Goal: Communication & Community: Answer question/provide support

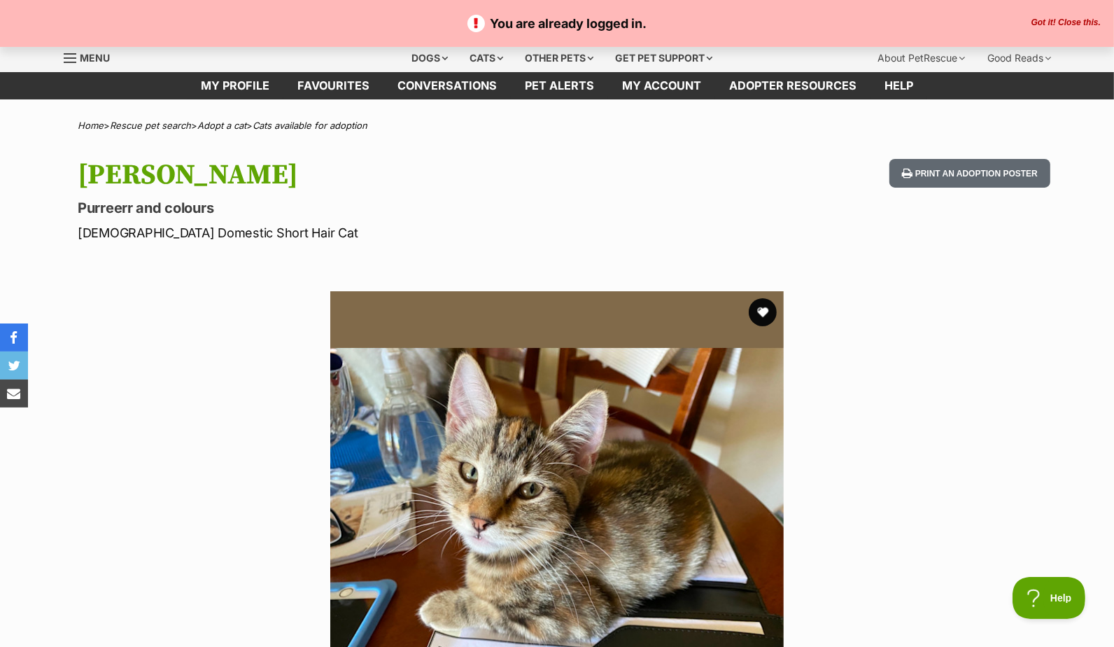
click at [1079, 19] on button "Got it! Close this." at bounding box center [1066, 22] width 78 height 11
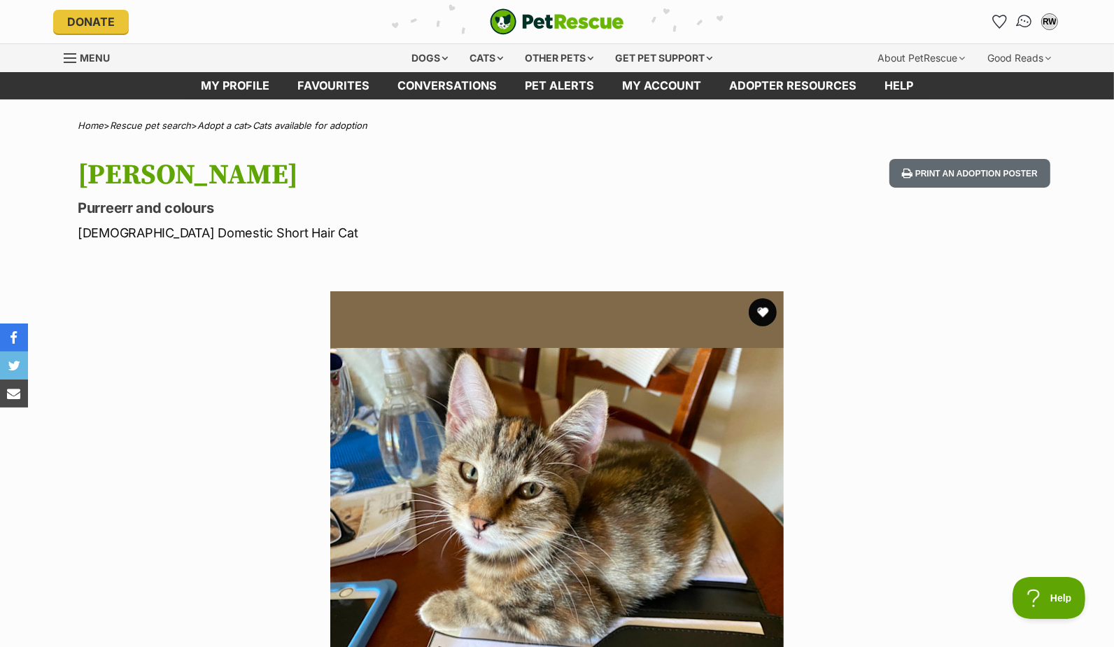
click at [1022, 19] on img "Conversations" at bounding box center [1024, 22] width 19 height 18
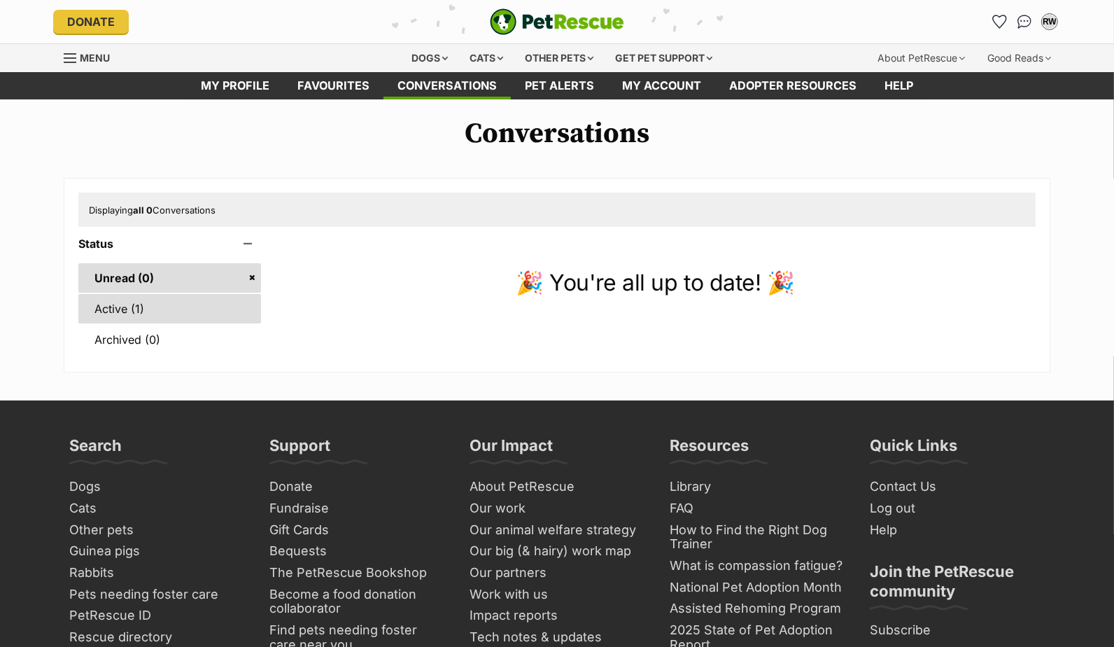
click at [105, 299] on link "Active (1)" at bounding box center [169, 308] width 183 height 29
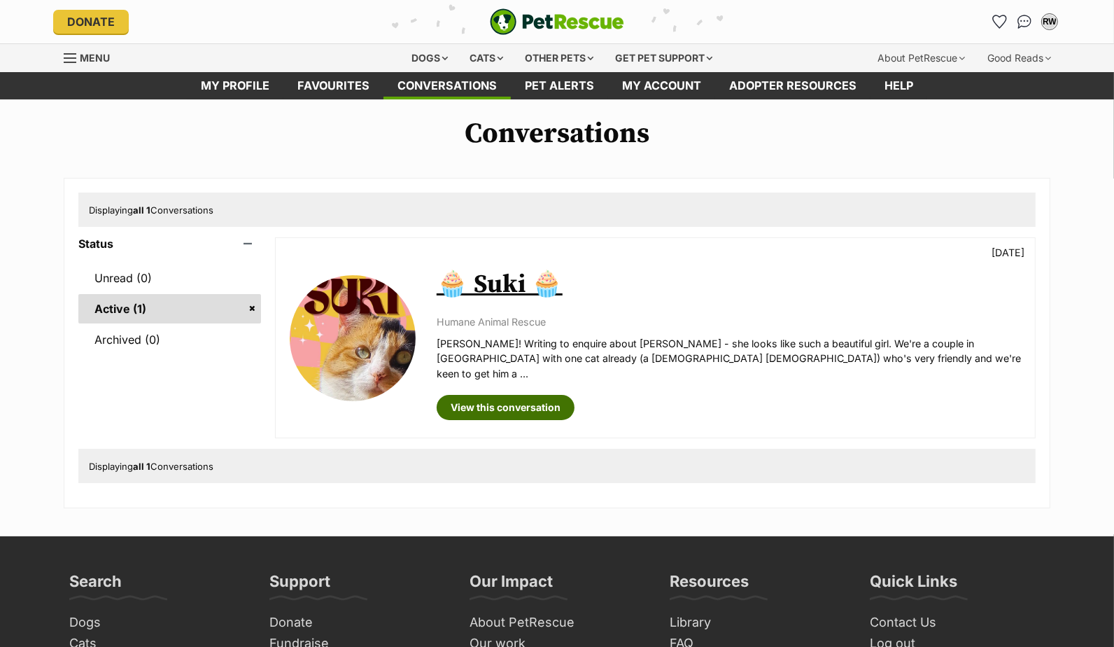
click at [537, 395] on link "View this conversation" at bounding box center [506, 407] width 138 height 25
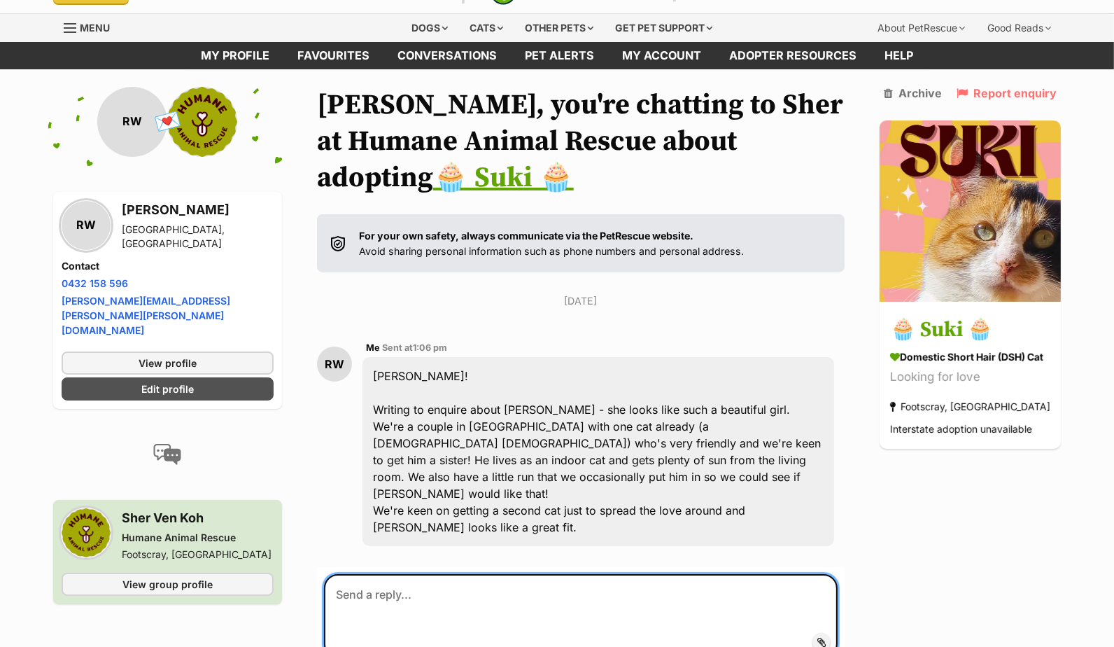
click at [499, 610] on textarea at bounding box center [581, 616] width 514 height 84
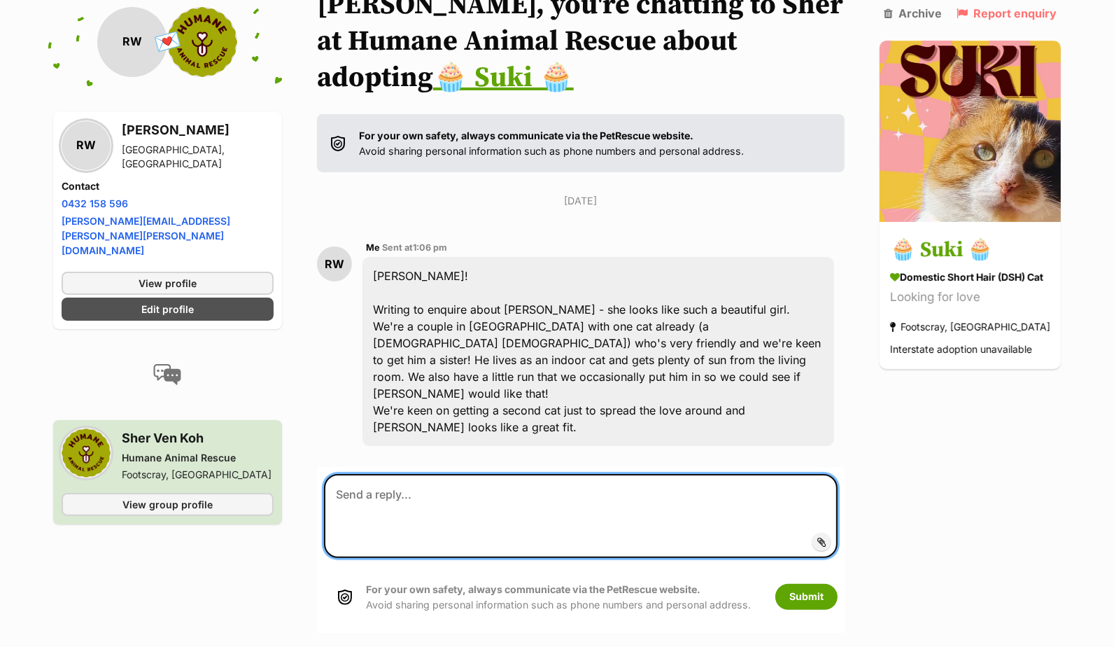
scroll to position [140, 0]
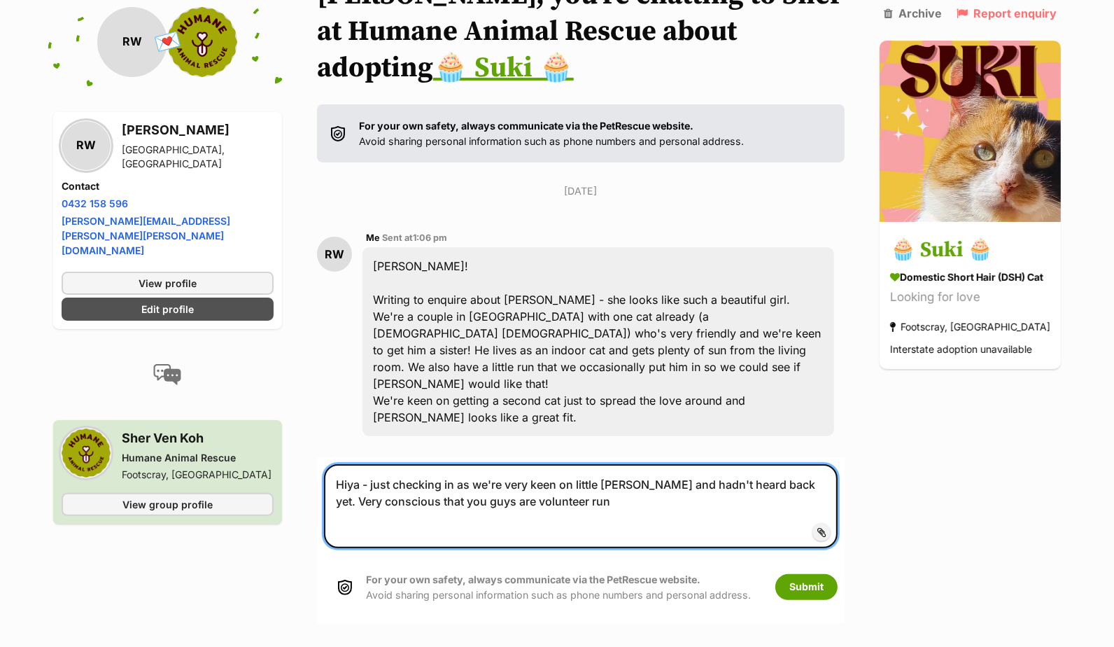
drag, startPoint x: 767, startPoint y: 465, endPoint x: 458, endPoint y: 465, distance: 309.3
click at [458, 465] on textarea "Hiya - just checking in as we're very keen on little Suki and hadn't heard back…" at bounding box center [581, 506] width 514 height 84
click at [812, 467] on textarea "Hiya - just checking in, I'm very conscious that you guys are volunteer run" at bounding box center [581, 506] width 514 height 84
paste textarea "as we're very keen on little Suki and hadn't heard back yet"
click at [453, 464] on textarea "Hiya - just checking in, I'm very conscious that you guys are volunteer run but…" at bounding box center [581, 506] width 514 height 84
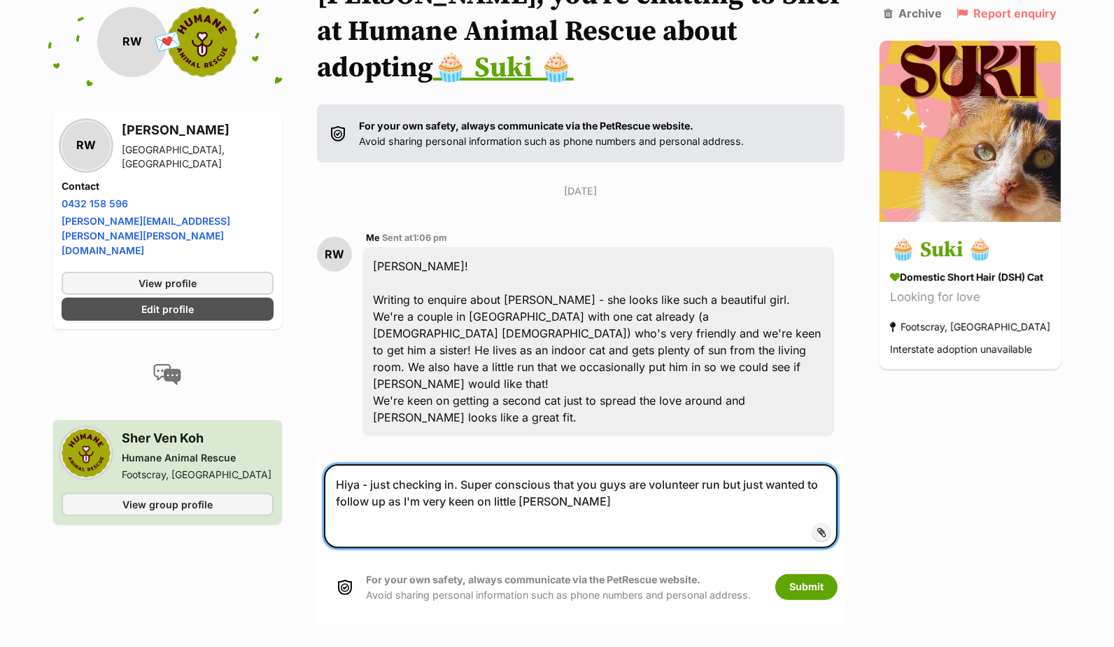
click at [550, 486] on textarea "Hiya - just checking in. Super conscious that you guys are volunteer run but ju…" at bounding box center [581, 506] width 514 height 84
type textarea "Hiya - just checking in. Super conscious that you guys are volunteer run but ju…"
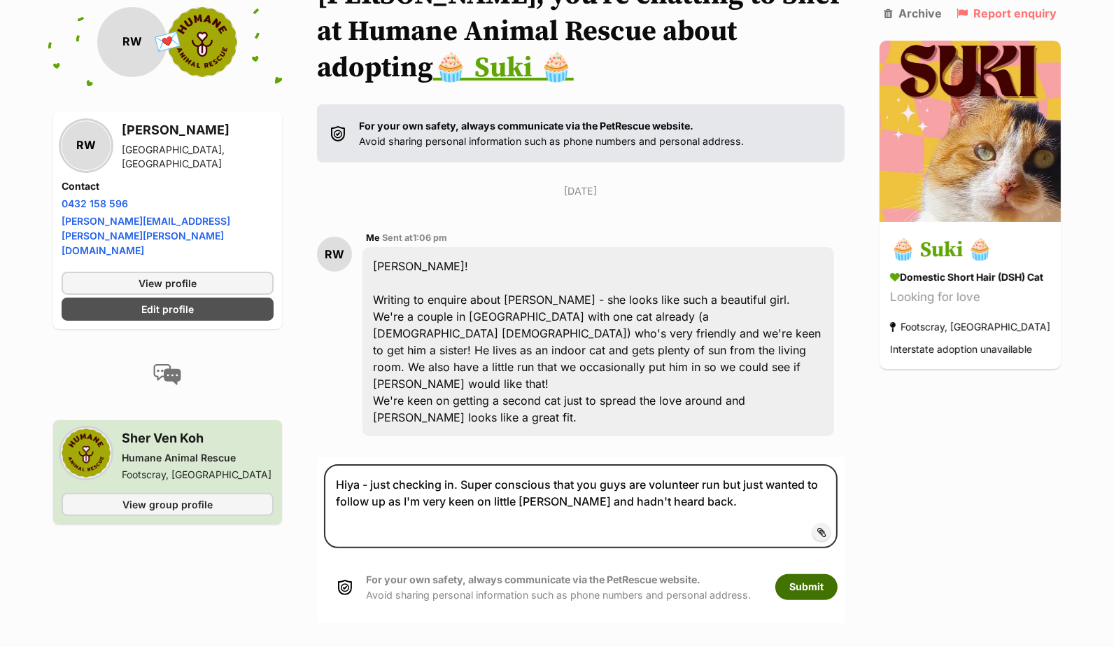
click at [809, 574] on button "Submit" at bounding box center [806, 586] width 62 height 25
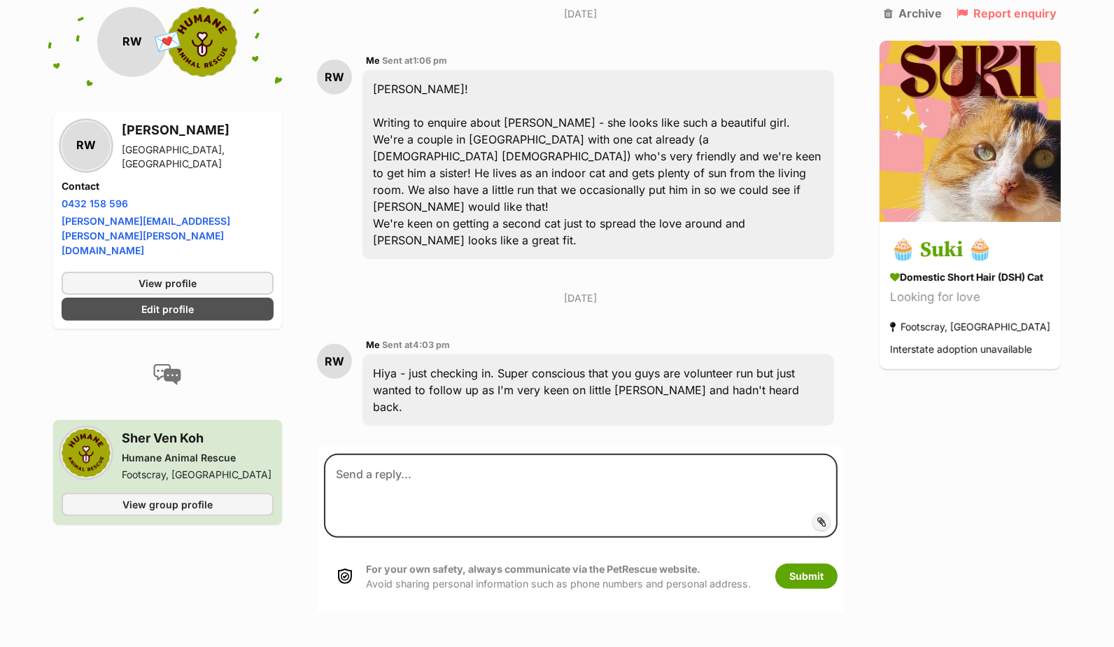
scroll to position [348, 0]
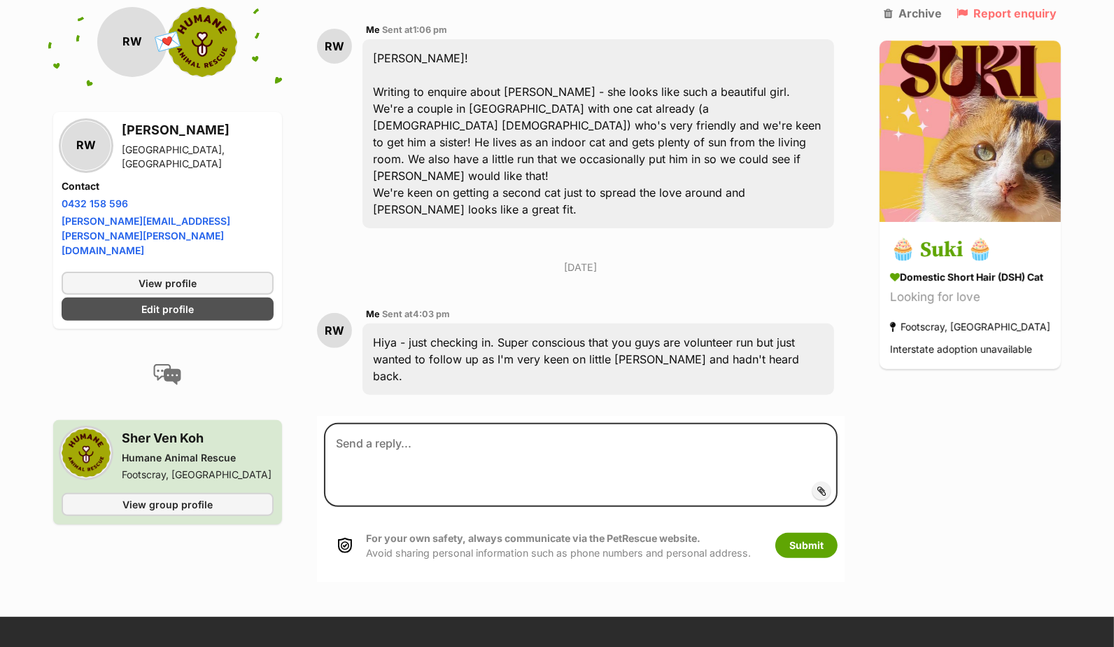
click at [624, 295] on div "RW Me Sent at 4:03 pm Hiya - just checking in. Super conscious that you guys ar…" at bounding box center [581, 350] width 528 height 110
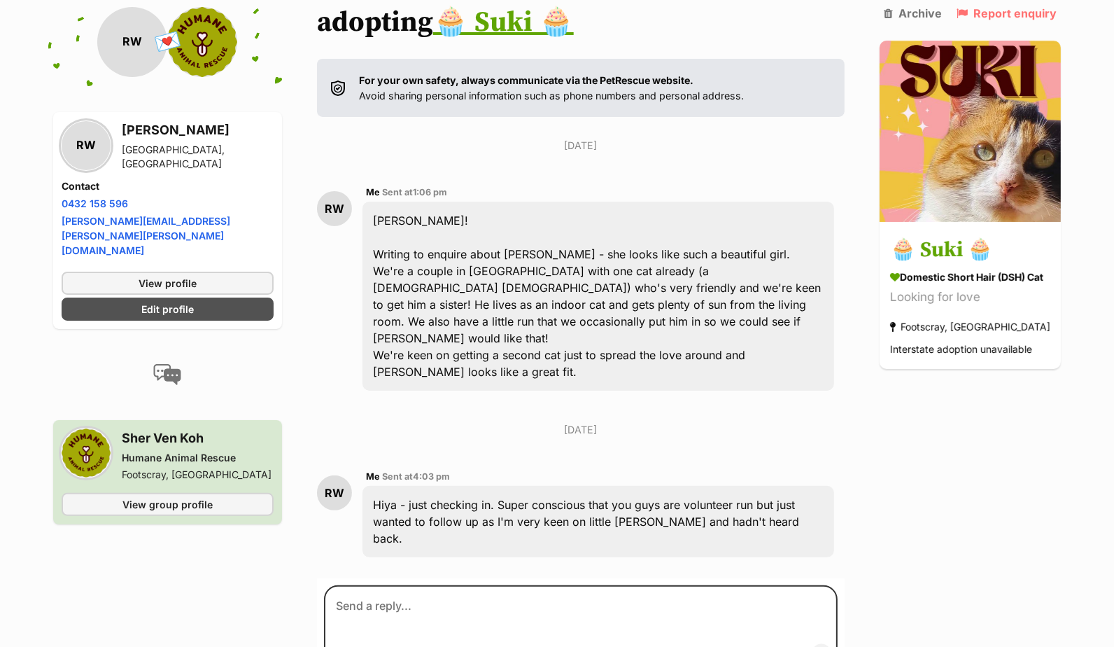
scroll to position [37, 0]
